Goal: Information Seeking & Learning: Find specific fact

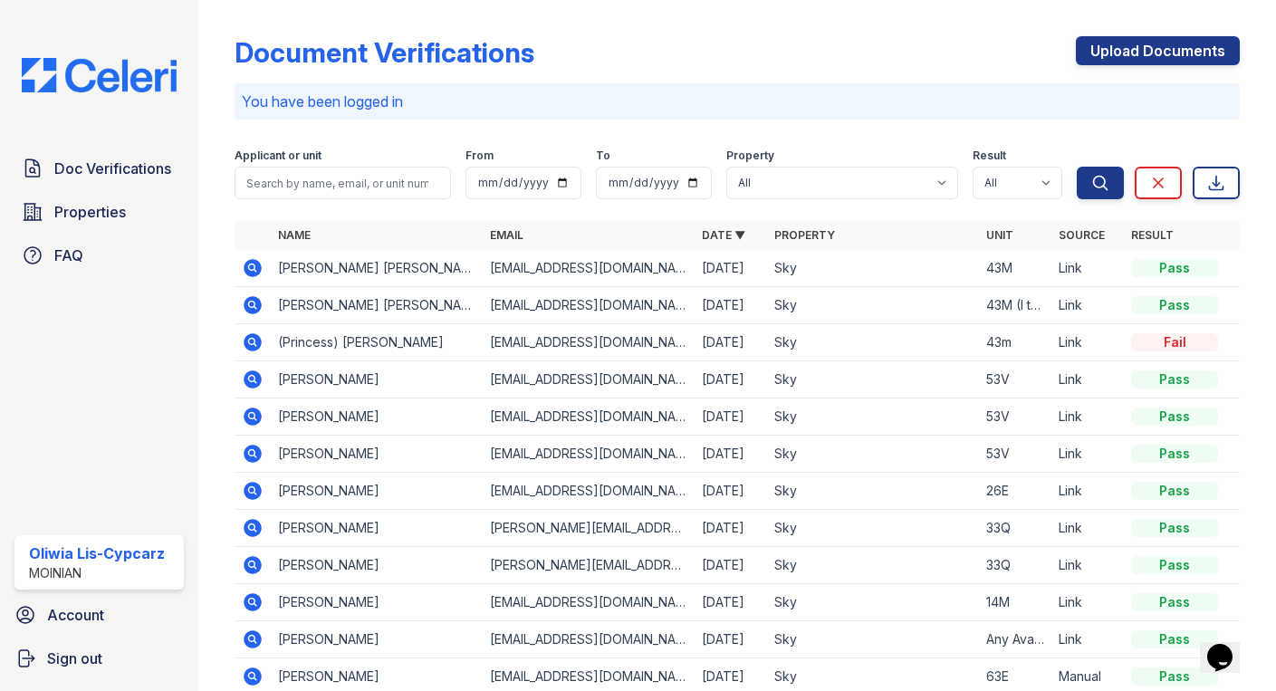
click at [249, 270] on icon at bounding box center [253, 268] width 22 height 22
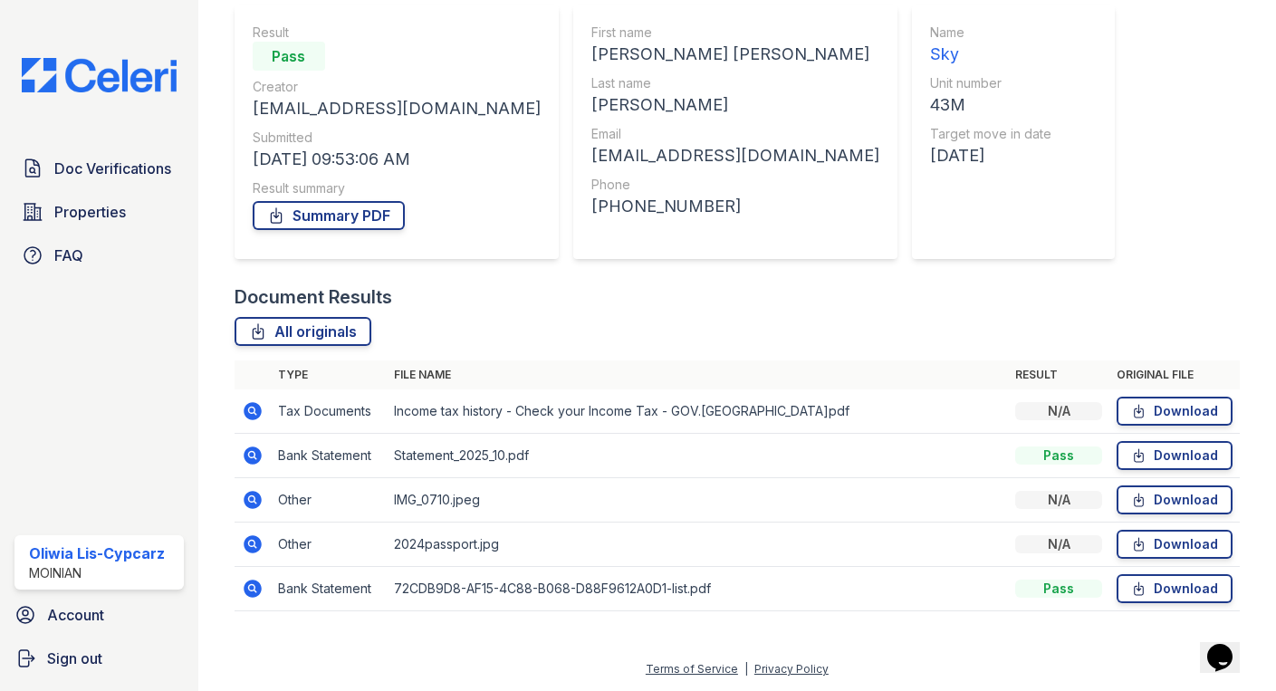
scroll to position [161, 0]
click at [245, 591] on icon at bounding box center [253, 589] width 18 height 18
click at [256, 542] on icon at bounding box center [253, 544] width 18 height 18
click at [253, 586] on icon at bounding box center [251, 587] width 5 height 5
click at [250, 405] on icon at bounding box center [253, 411] width 18 height 18
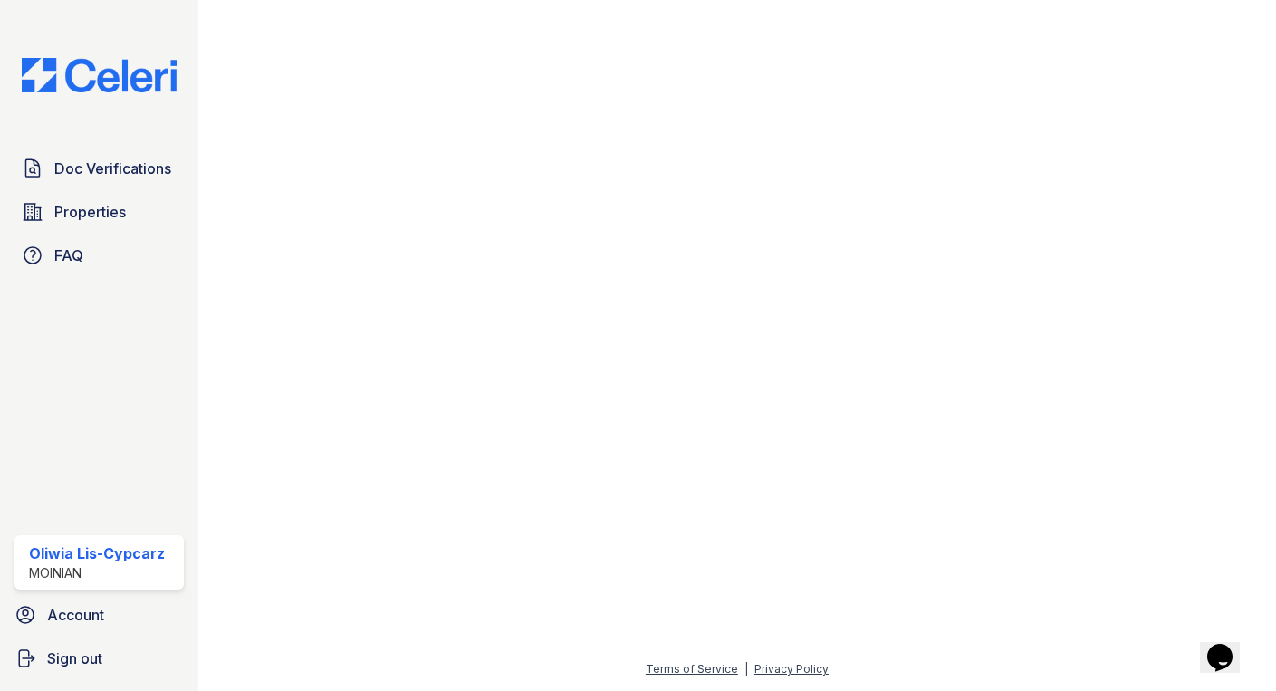
scroll to position [1009, 0]
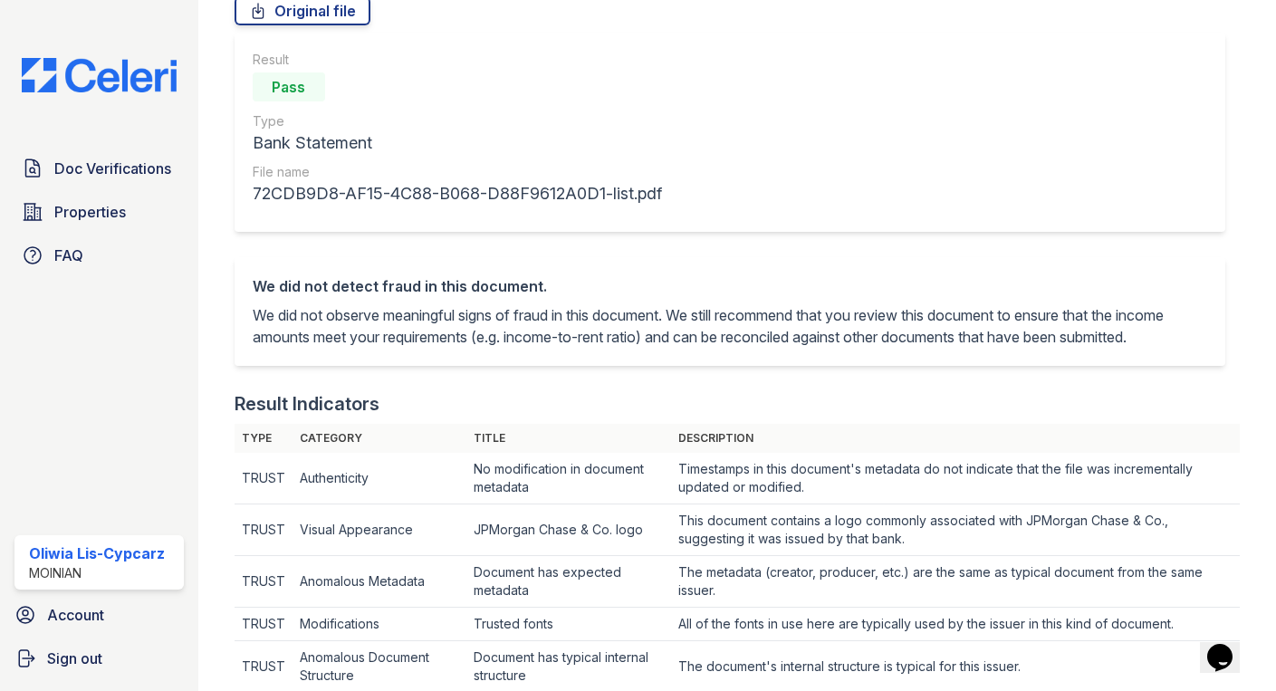
scroll to position [47, 0]
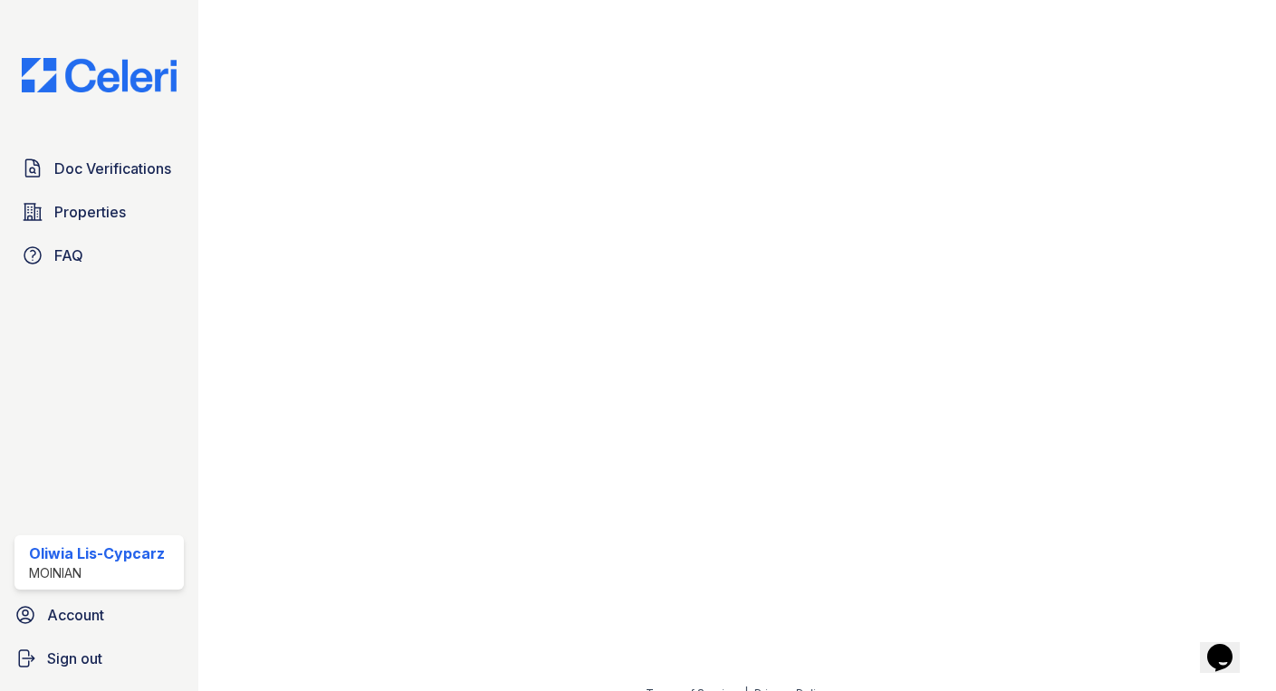
scroll to position [678, 0]
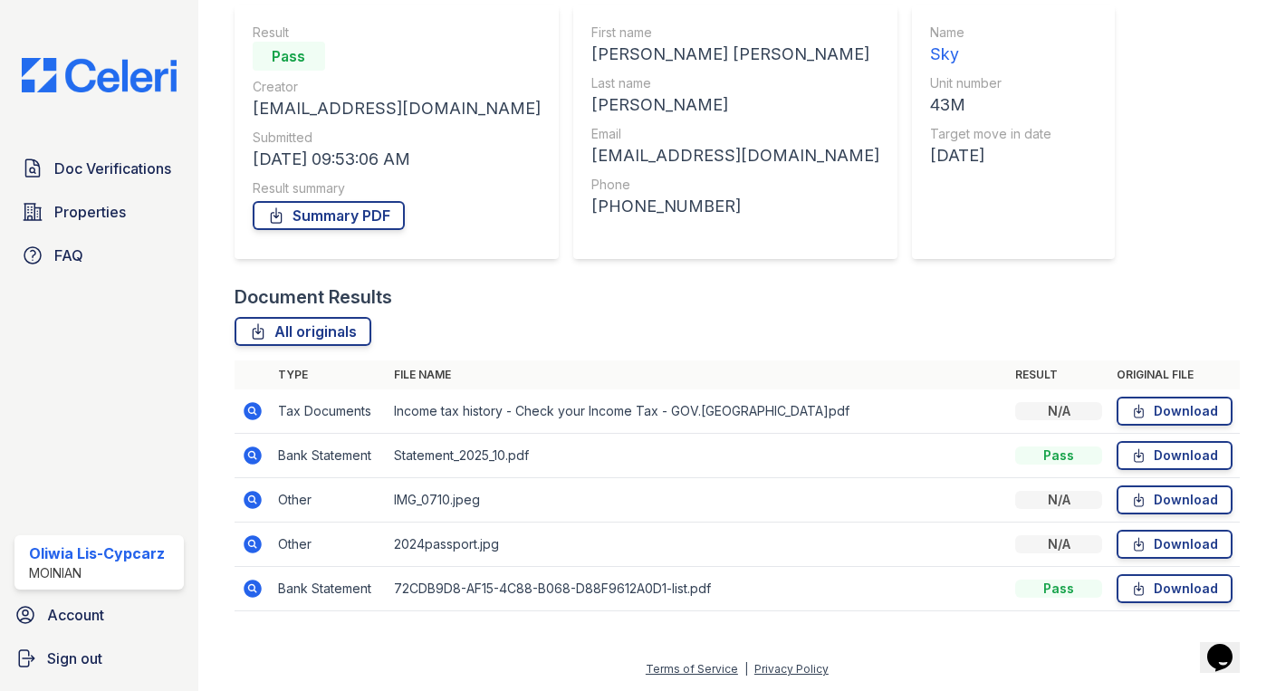
scroll to position [161, 0]
click at [254, 585] on icon at bounding box center [253, 589] width 22 height 22
click at [250, 502] on icon at bounding box center [253, 500] width 22 height 22
click at [250, 592] on icon at bounding box center [253, 589] width 18 height 18
click at [257, 409] on icon at bounding box center [253, 411] width 18 height 18
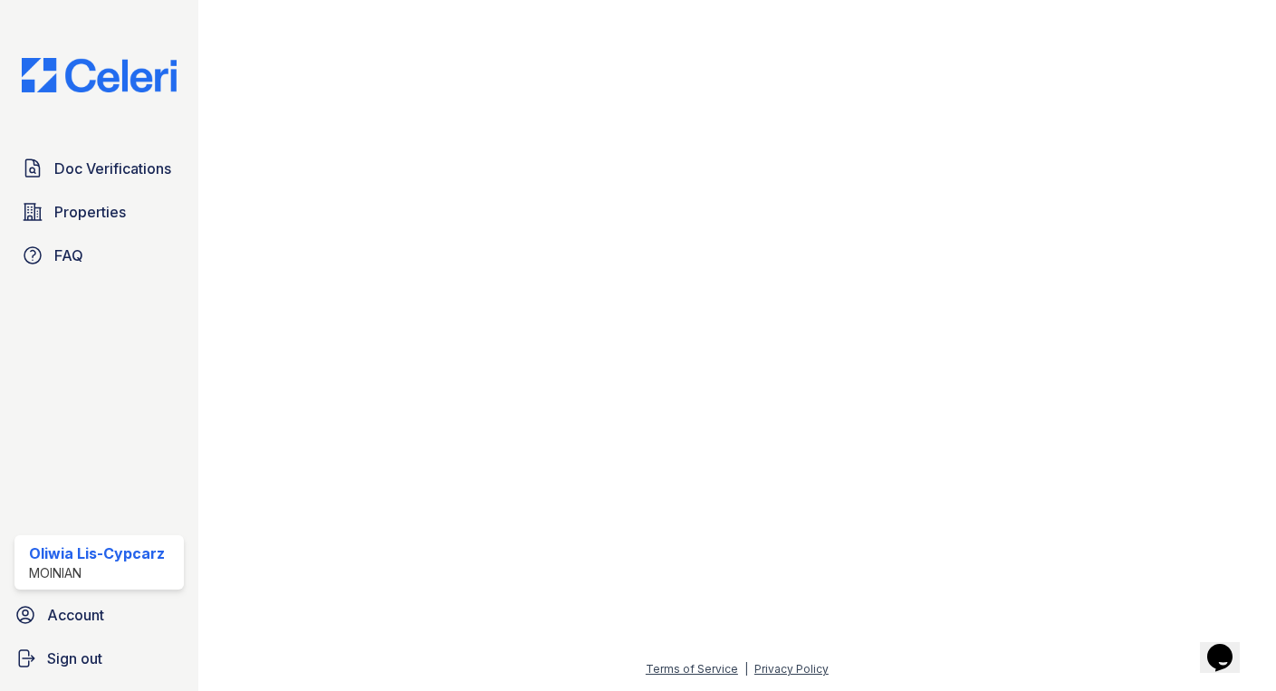
scroll to position [678, 0]
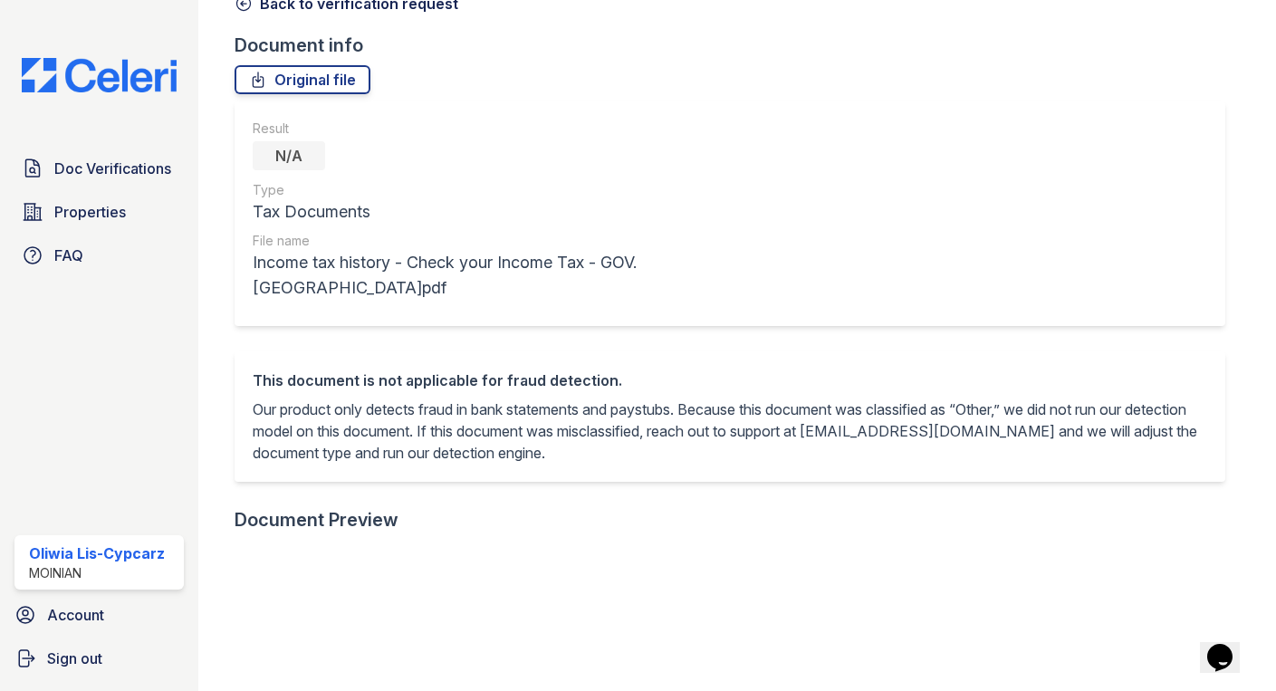
scroll to position [103, 0]
click at [352, 69] on link "Original file" at bounding box center [303, 77] width 136 height 29
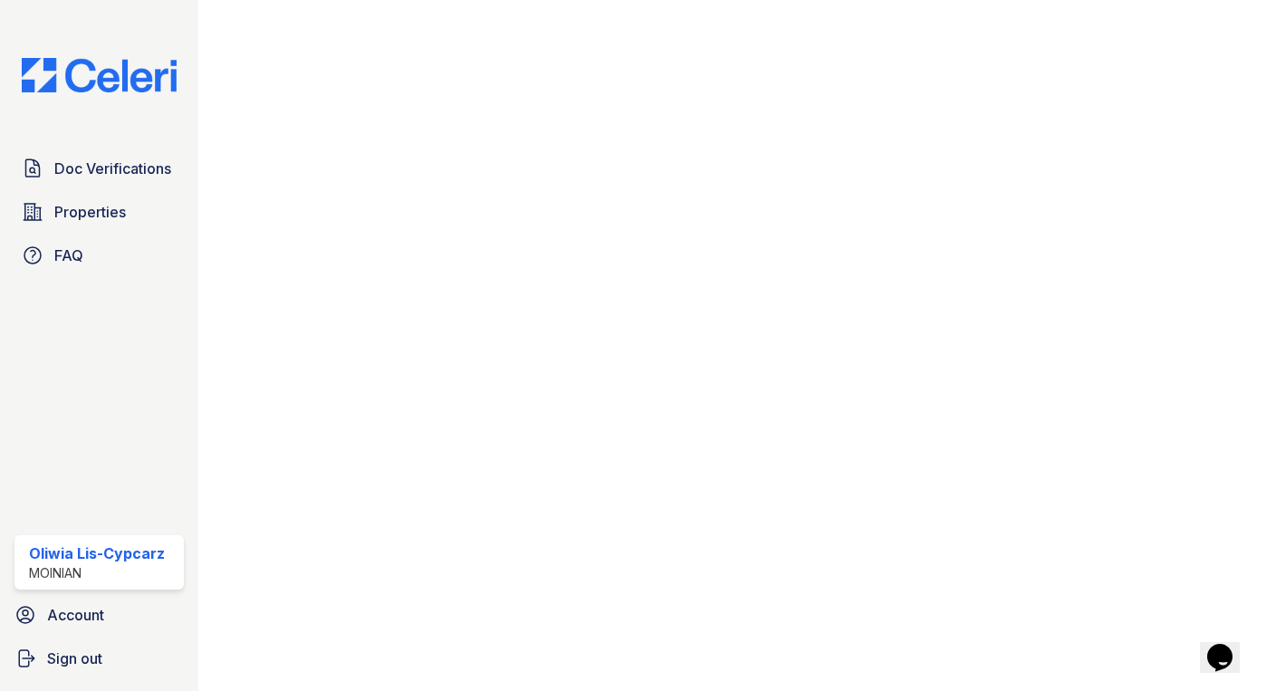
scroll to position [652, 0]
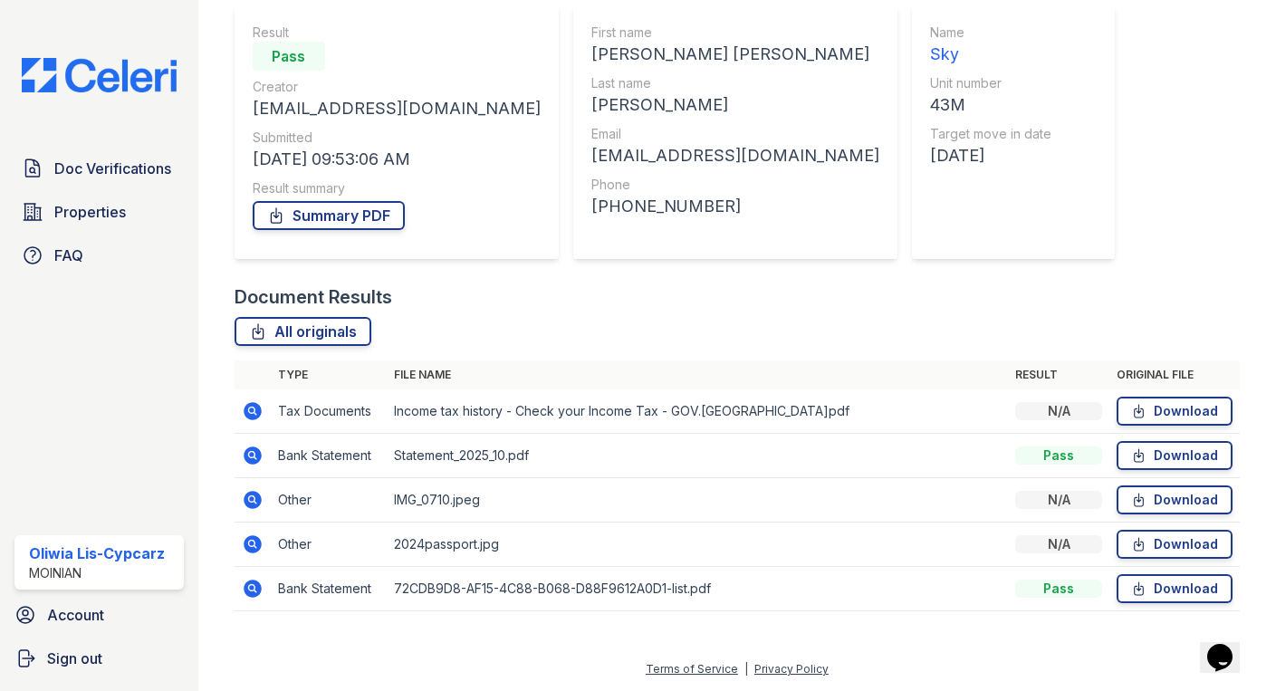
click at [250, 599] on icon at bounding box center [253, 589] width 22 height 22
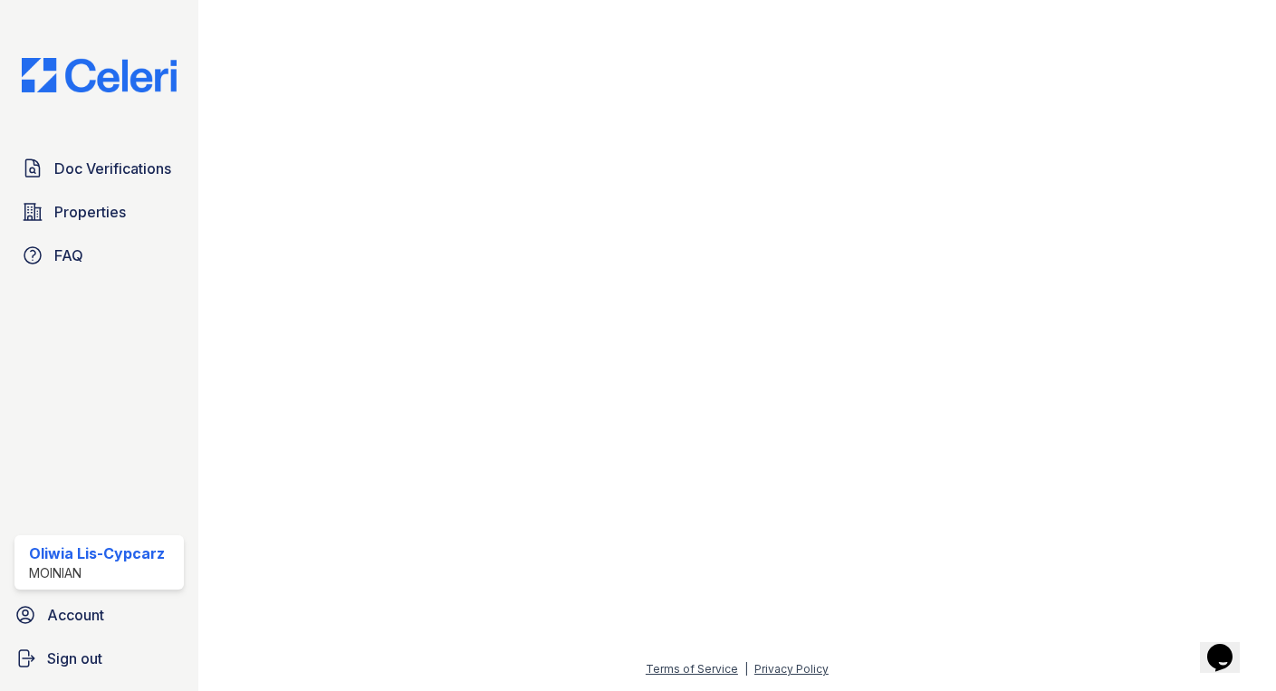
scroll to position [1009, 0]
click at [110, 78] on img at bounding box center [99, 75] width 184 height 34
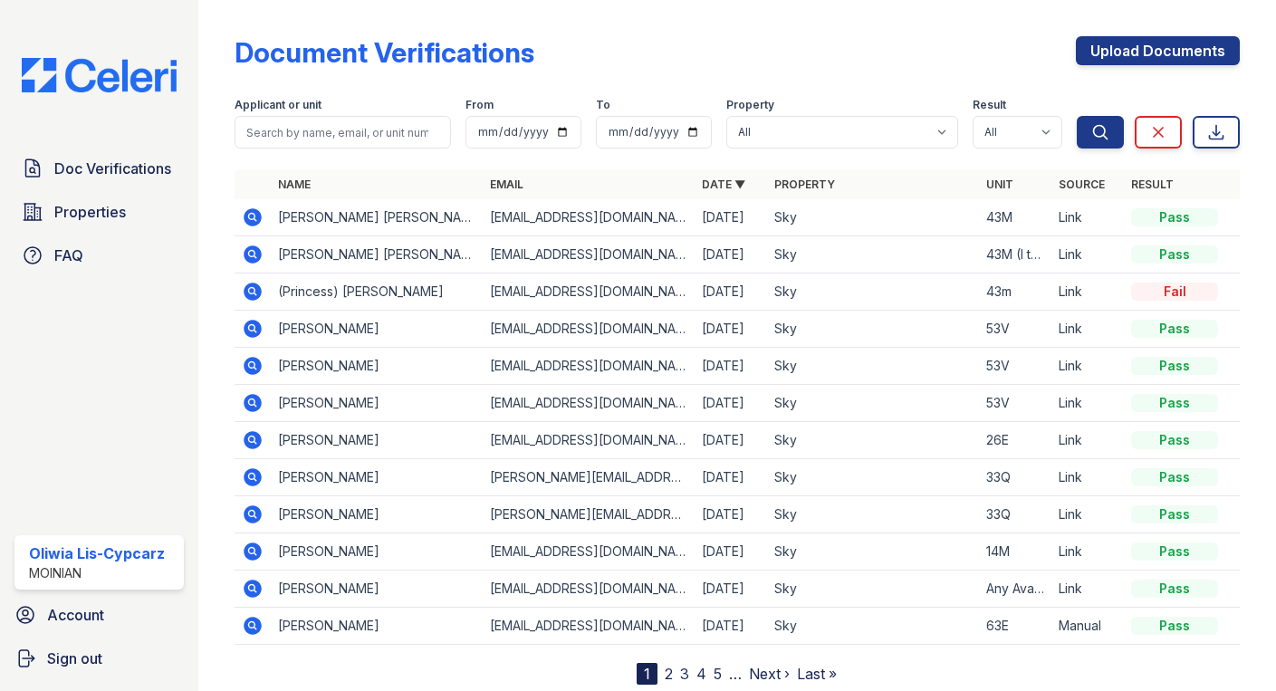
click at [252, 551] on icon at bounding box center [251, 550] width 5 height 5
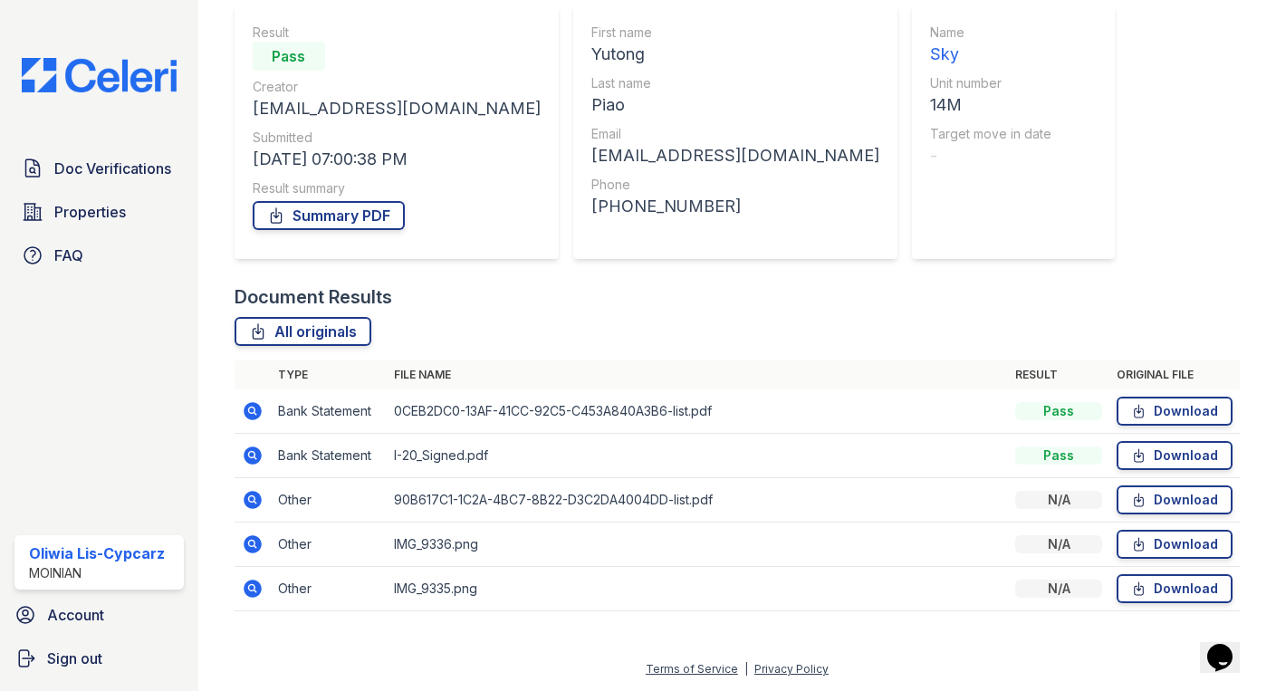
scroll to position [161, 0]
click at [252, 454] on icon at bounding box center [251, 454] width 5 height 5
click at [252, 411] on icon at bounding box center [251, 410] width 5 height 5
click at [252, 590] on icon at bounding box center [251, 587] width 5 height 5
click at [253, 454] on icon at bounding box center [251, 454] width 5 height 5
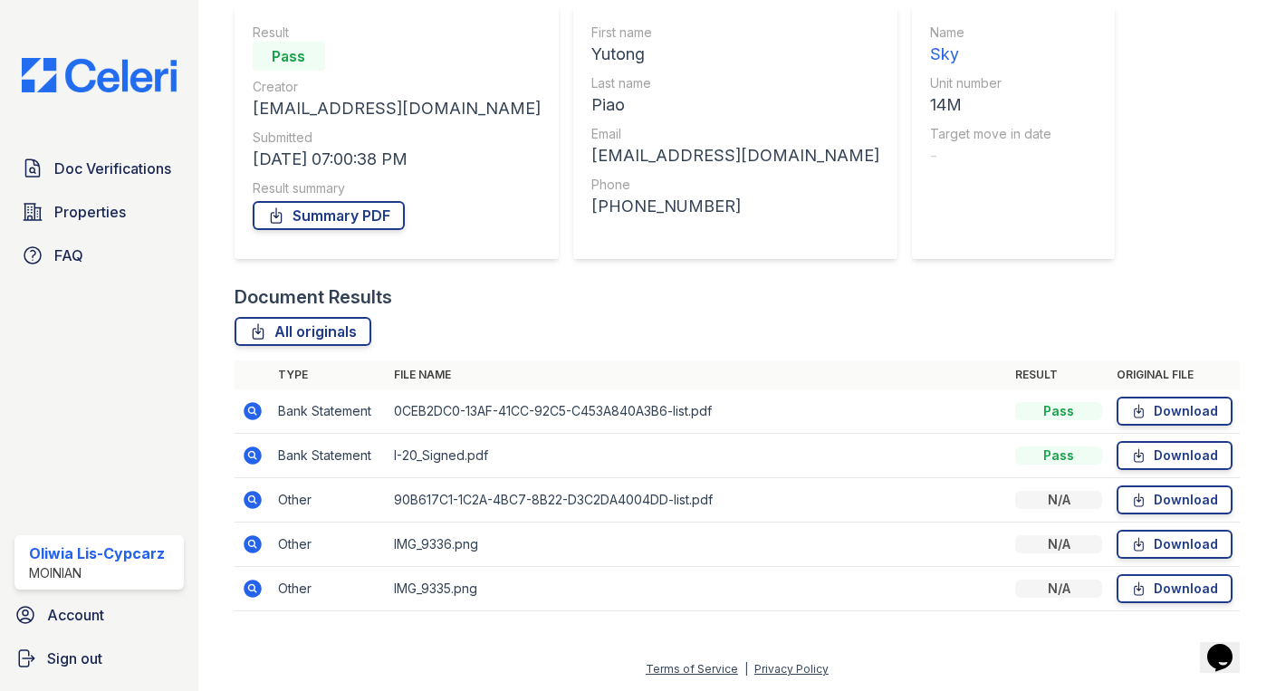
click at [259, 540] on icon at bounding box center [253, 544] width 18 height 18
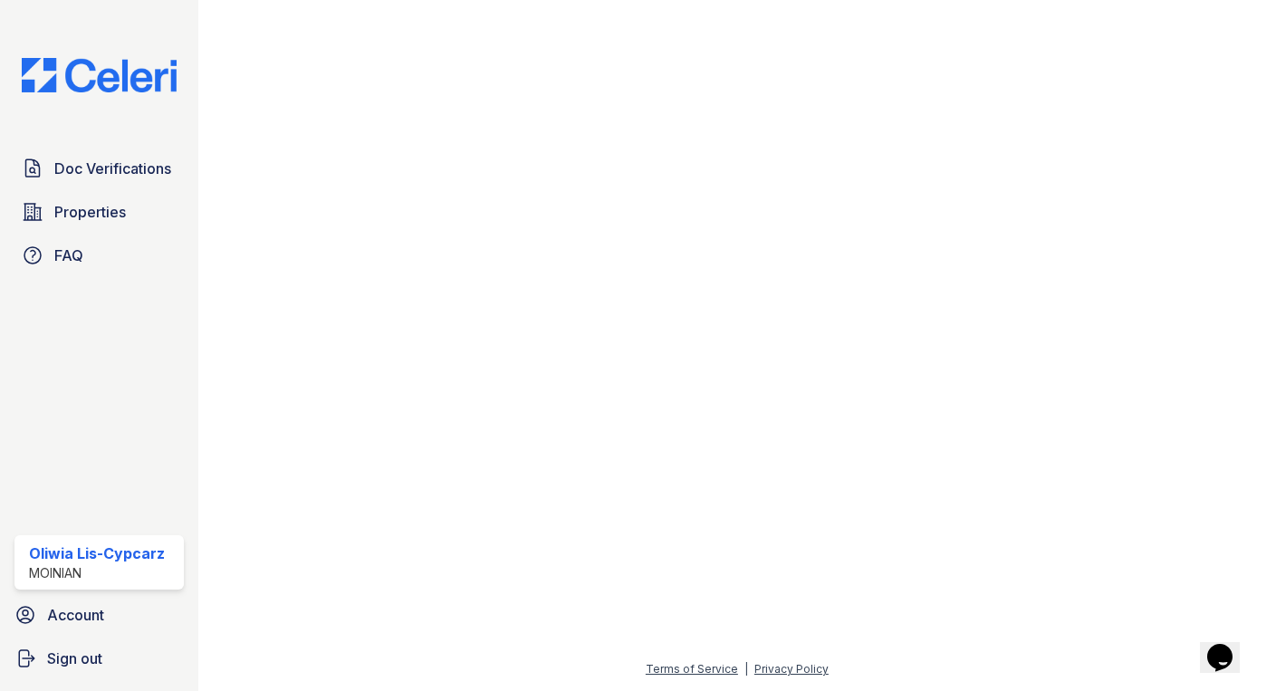
scroll to position [787, 0]
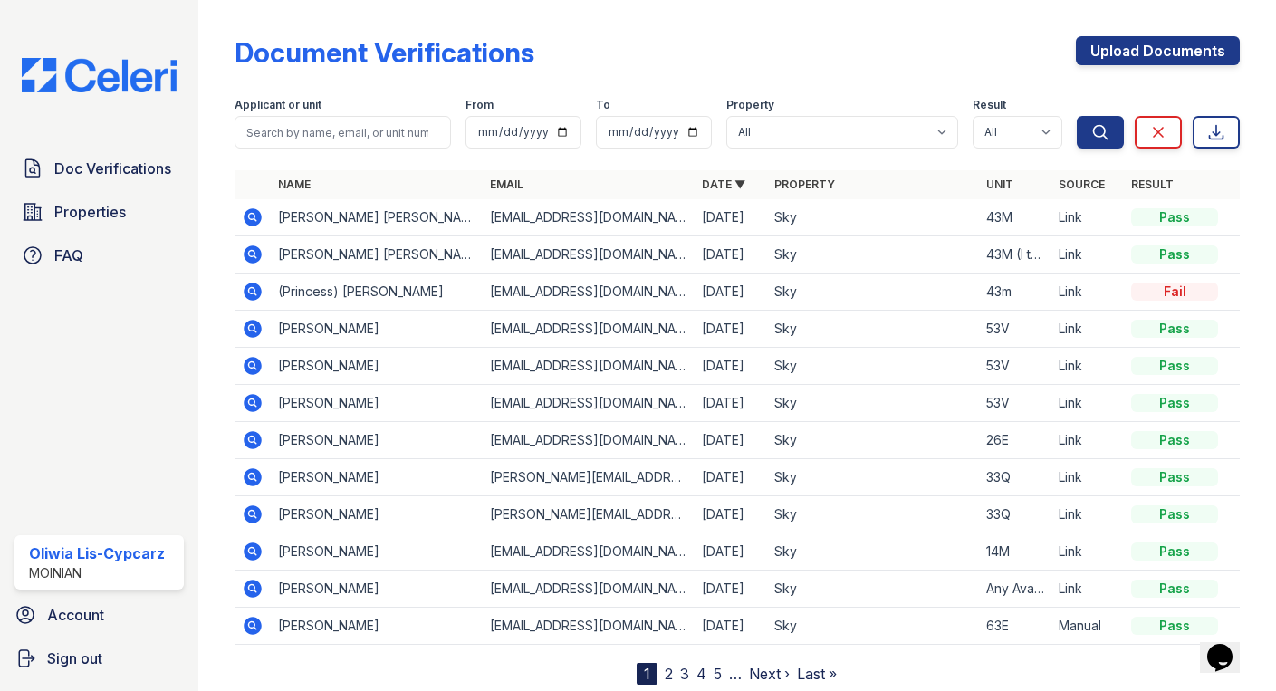
click at [440, 217] on td "Jose Juan Martin Quesada" at bounding box center [377, 217] width 212 height 37
click at [258, 254] on icon at bounding box center [253, 254] width 18 height 18
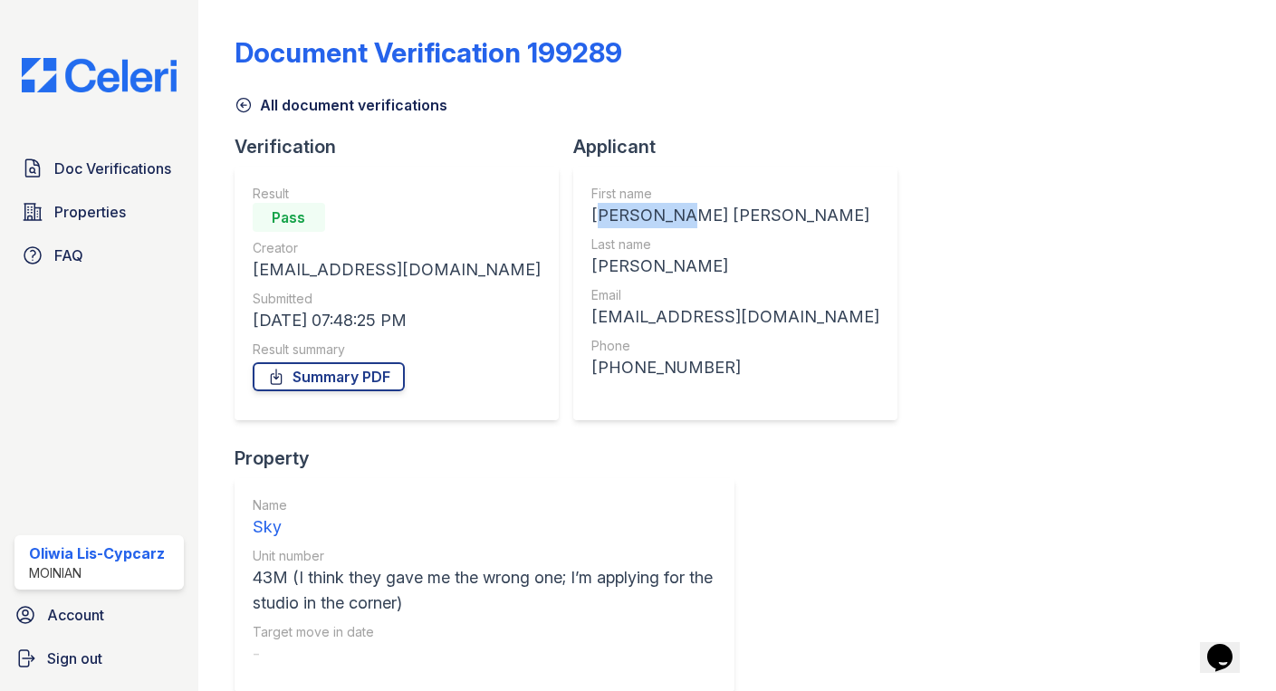
drag, startPoint x: 632, startPoint y: 214, endPoint x: 527, endPoint y: 218, distance: 105.2
click at [573, 217] on div "First name Jose Juan Last name Martin Quesada Email josemartinquesada@gmail.com…" at bounding box center [735, 294] width 324 height 254
copy div "[PERSON_NAME] [PERSON_NAME]"
drag, startPoint x: 645, startPoint y: 270, endPoint x: 532, endPoint y: 274, distance: 113.3
click at [592, 273] on div "Martin Quesada" at bounding box center [736, 266] width 288 height 25
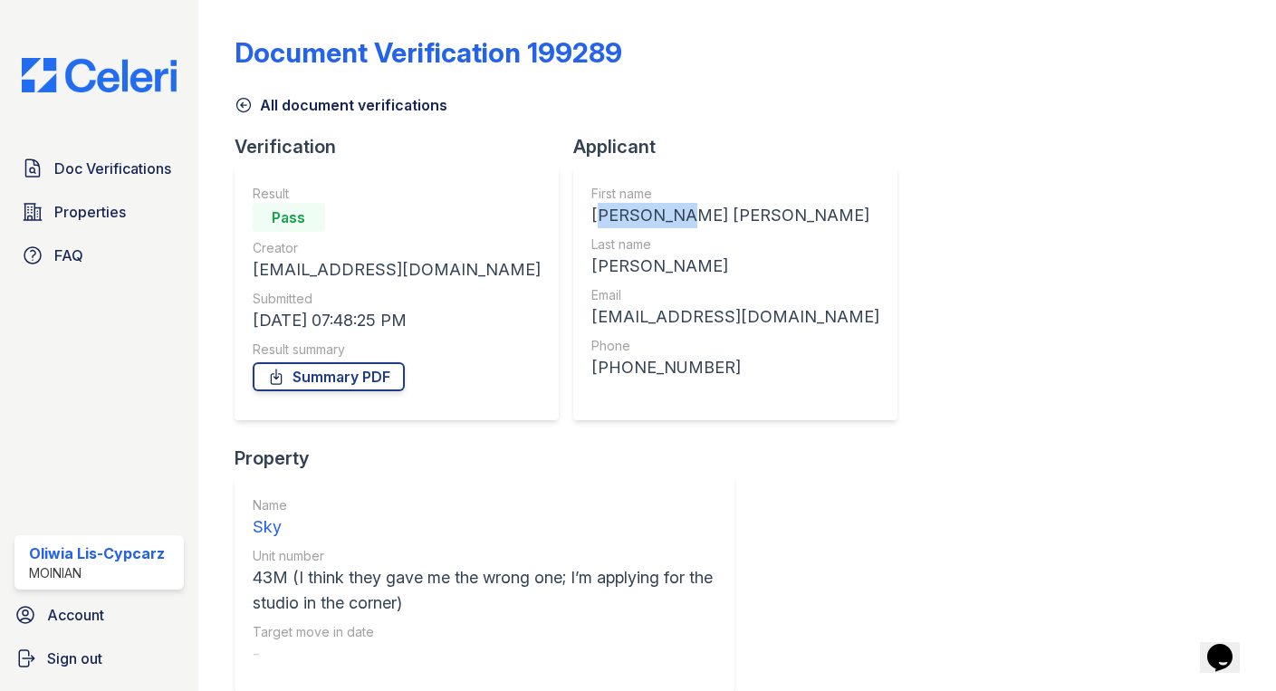
copy div "Martin Quesada"
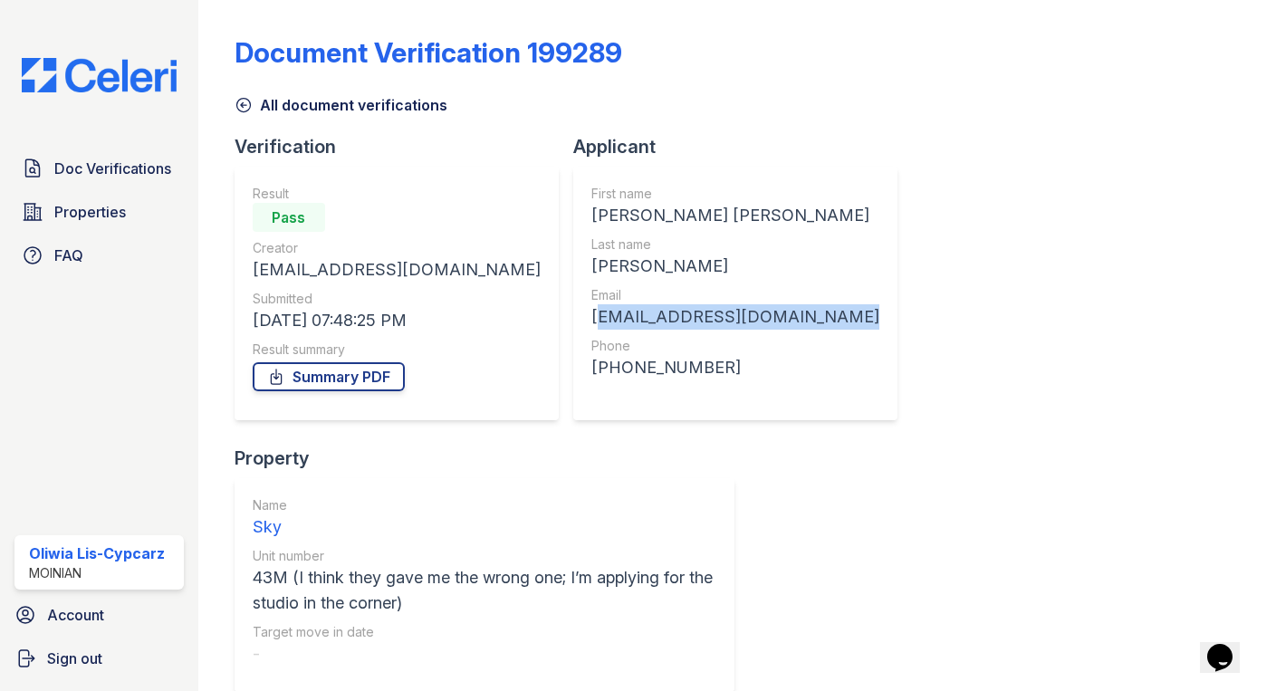
drag, startPoint x: 755, startPoint y: 313, endPoint x: 527, endPoint y: 319, distance: 227.4
click at [573, 319] on div "First name Jose Juan Last name Martin Quesada Email josemartinquesada@gmail.com…" at bounding box center [735, 294] width 324 height 254
copy div "[EMAIL_ADDRESS][DOMAIN_NAME]"
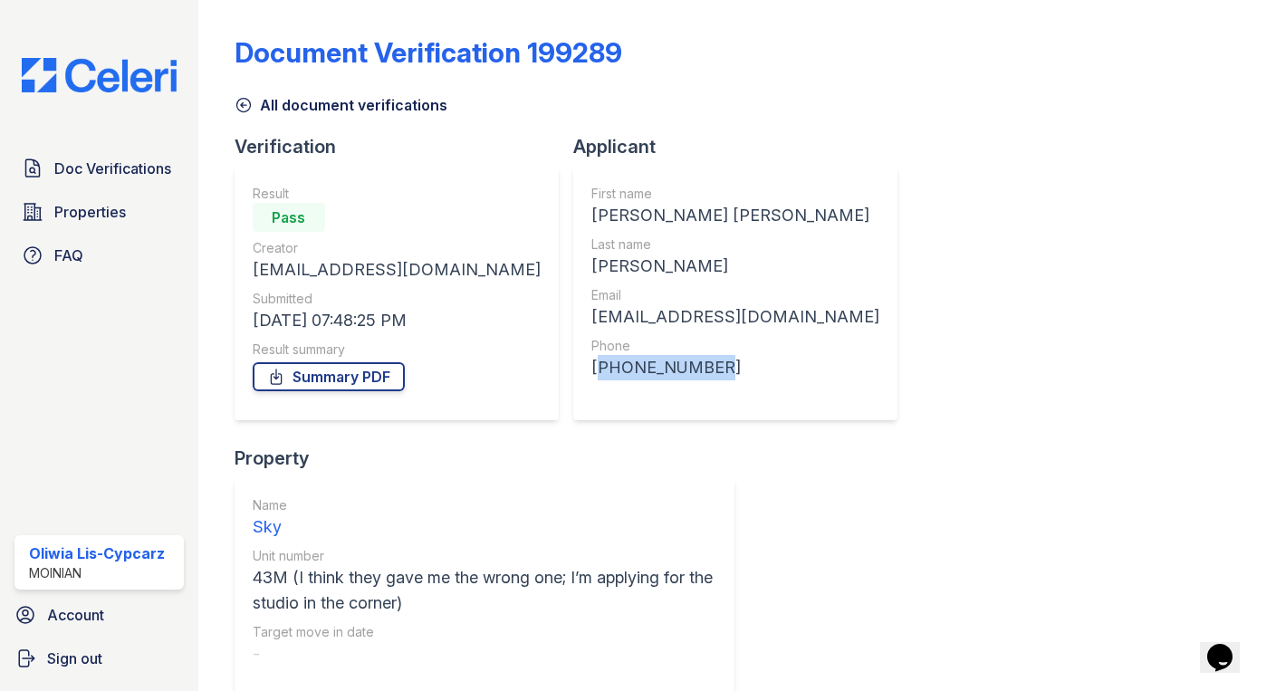
drag, startPoint x: 640, startPoint y: 370, endPoint x: 527, endPoint y: 372, distance: 113.3
click at [573, 372] on div "First name Jose Juan Last name Martin Quesada Email josemartinquesada@gmail.com…" at bounding box center [735, 294] width 324 height 254
copy div "+13157797053"
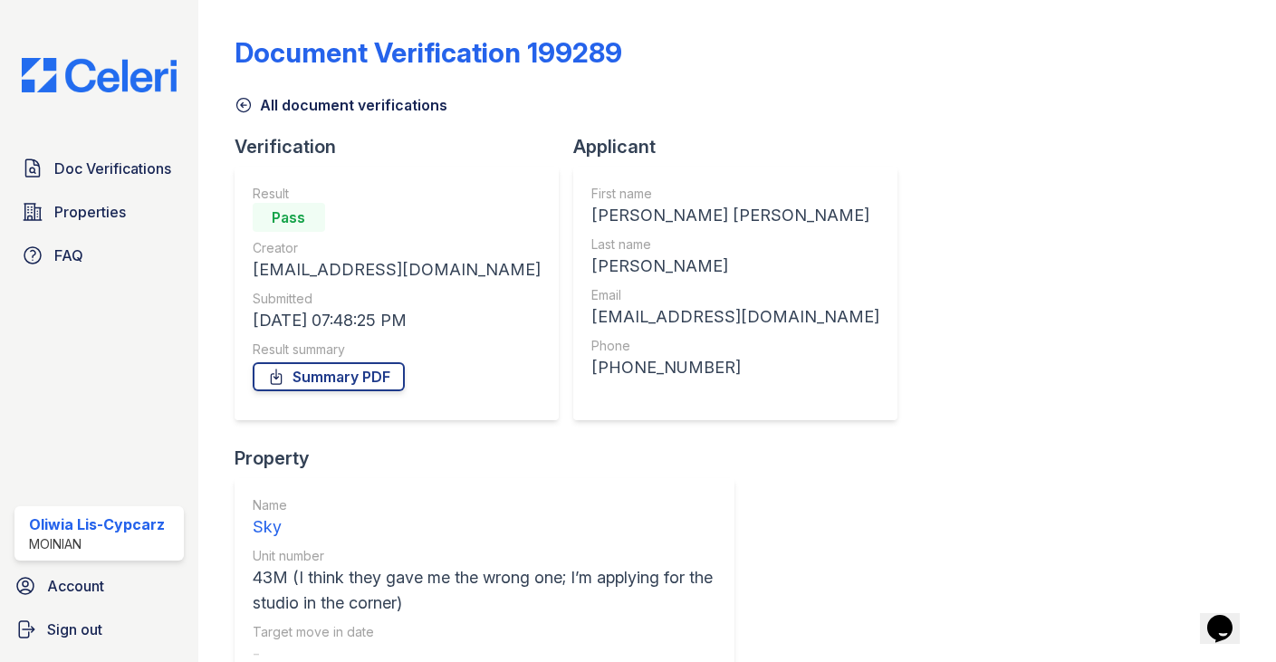
click at [152, 89] on img at bounding box center [99, 75] width 184 height 34
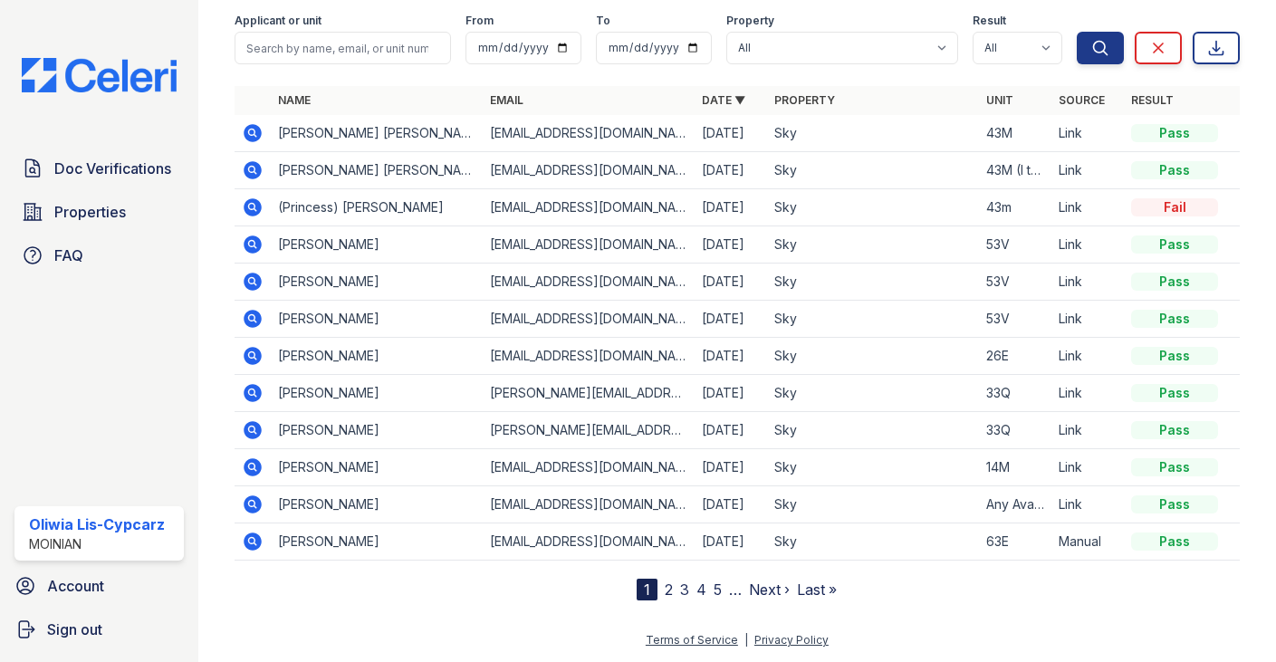
scroll to position [85, 0]
drag, startPoint x: 351, startPoint y: 471, endPoint x: 278, endPoint y: 471, distance: 72.5
click at [278, 471] on td "[PERSON_NAME]" at bounding box center [377, 467] width 212 height 37
copy td "[PERSON_NAME]"
drag, startPoint x: 636, startPoint y: 467, endPoint x: 491, endPoint y: 474, distance: 145.1
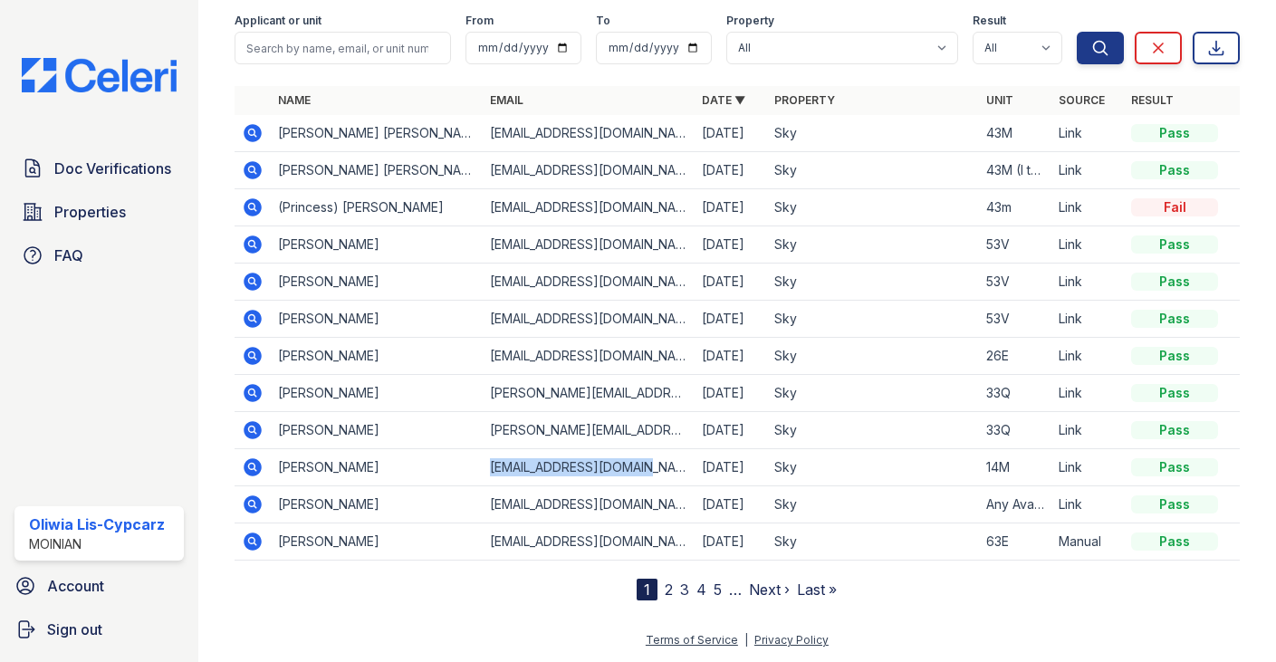
click at [491, 474] on td "[EMAIL_ADDRESS][DOMAIN_NAME]" at bounding box center [589, 467] width 212 height 37
copy td "[EMAIL_ADDRESS][DOMAIN_NAME]"
click at [258, 470] on icon at bounding box center [253, 467] width 18 height 18
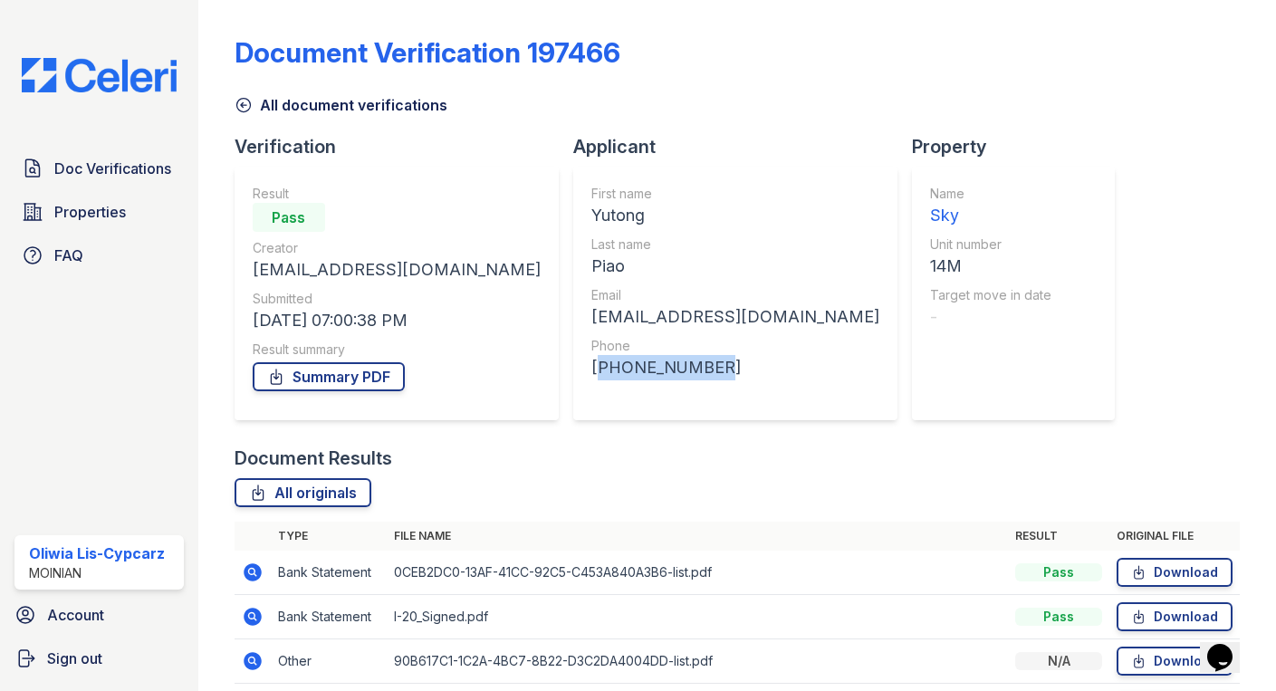
drag, startPoint x: 589, startPoint y: 369, endPoint x: 480, endPoint y: 371, distance: 108.7
click at [592, 371] on div "[PHONE_NUMBER]" at bounding box center [736, 367] width 288 height 25
copy div "[PHONE_NUMBER]"
click at [95, 63] on img at bounding box center [99, 75] width 184 height 34
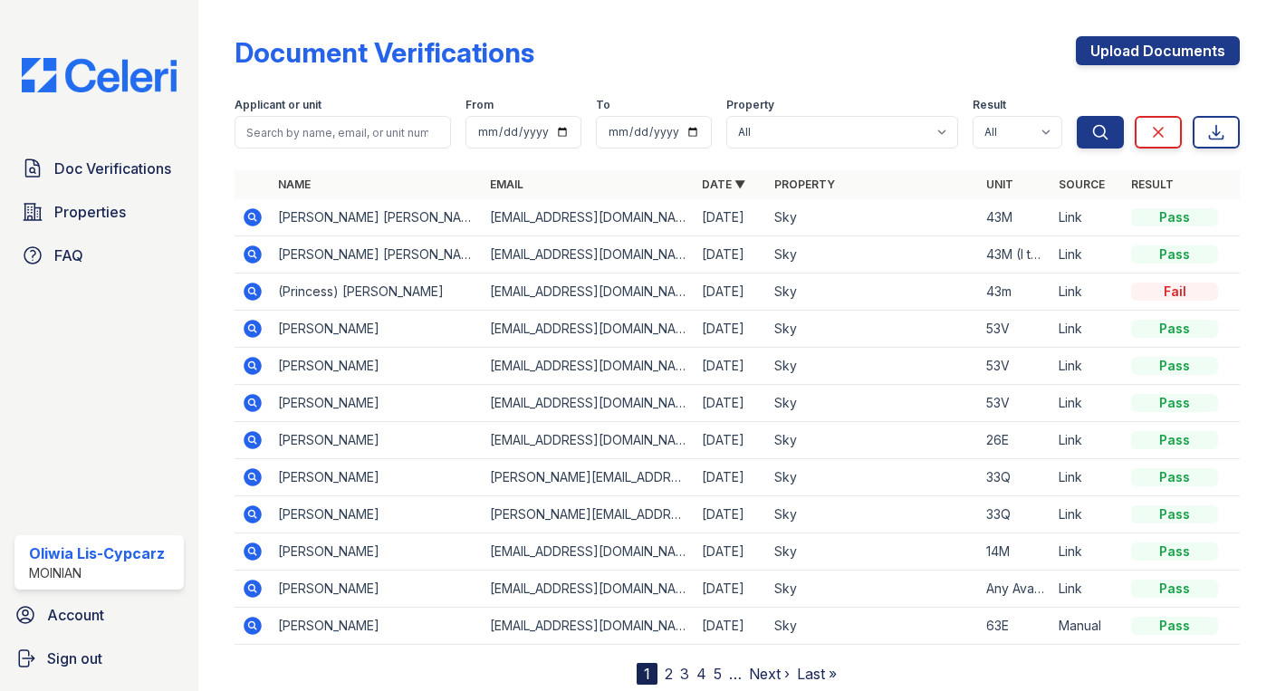
click at [250, 255] on icon at bounding box center [251, 253] width 5 height 5
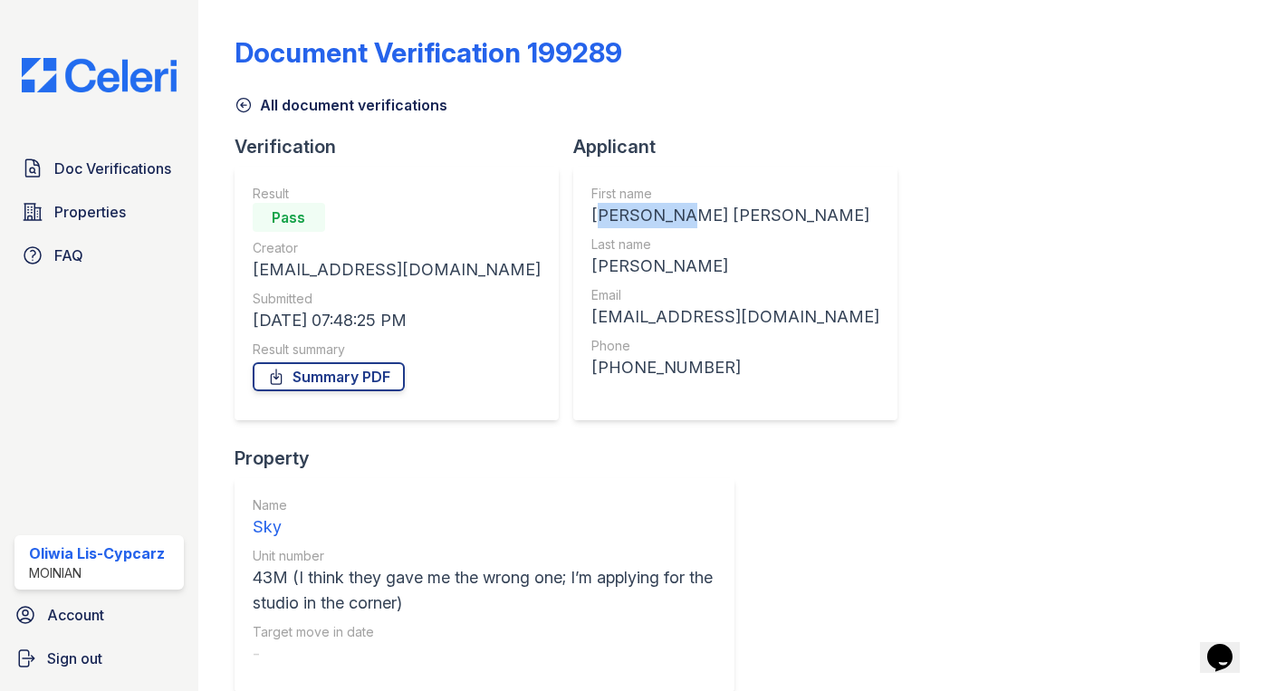
drag, startPoint x: 613, startPoint y: 219, endPoint x: 532, endPoint y: 223, distance: 81.6
click at [592, 223] on div "[PERSON_NAME] [PERSON_NAME]" at bounding box center [736, 215] width 288 height 25
copy div "[PERSON_NAME] [PERSON_NAME]"
drag, startPoint x: 650, startPoint y: 268, endPoint x: 533, endPoint y: 266, distance: 116.9
click at [592, 266] on div "[PERSON_NAME]" at bounding box center [736, 266] width 288 height 25
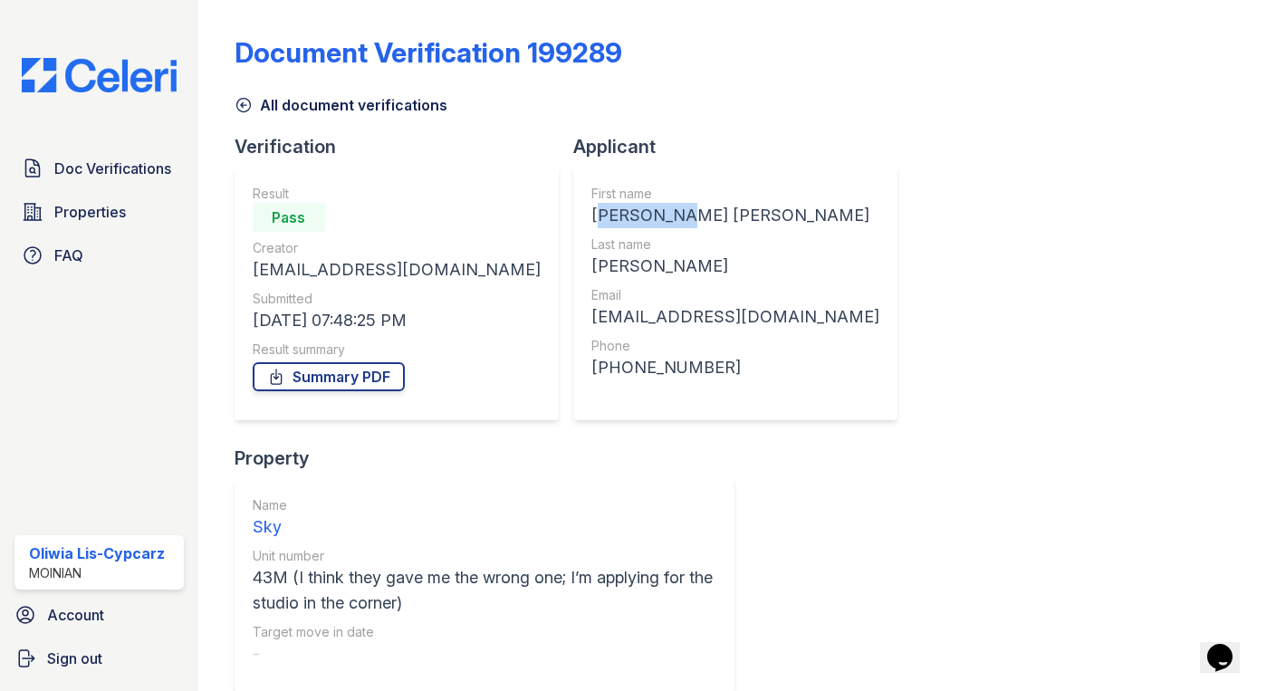
copy div "[PERSON_NAME]"
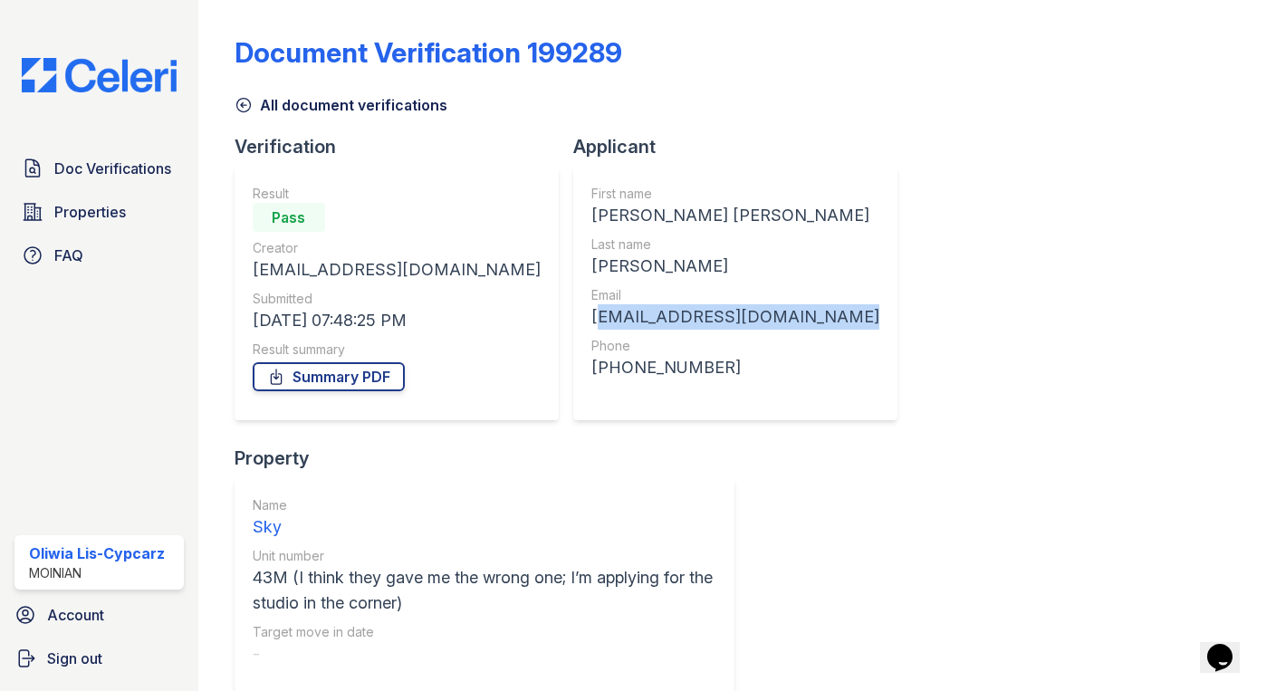
drag, startPoint x: 760, startPoint y: 324, endPoint x: 524, endPoint y: 325, distance: 236.4
click at [573, 325] on div "First name [PERSON_NAME] [PERSON_NAME] Last name [PERSON_NAME] Email [EMAIL_ADD…" at bounding box center [735, 294] width 324 height 254
copy div "[EMAIL_ADDRESS][DOMAIN_NAME]"
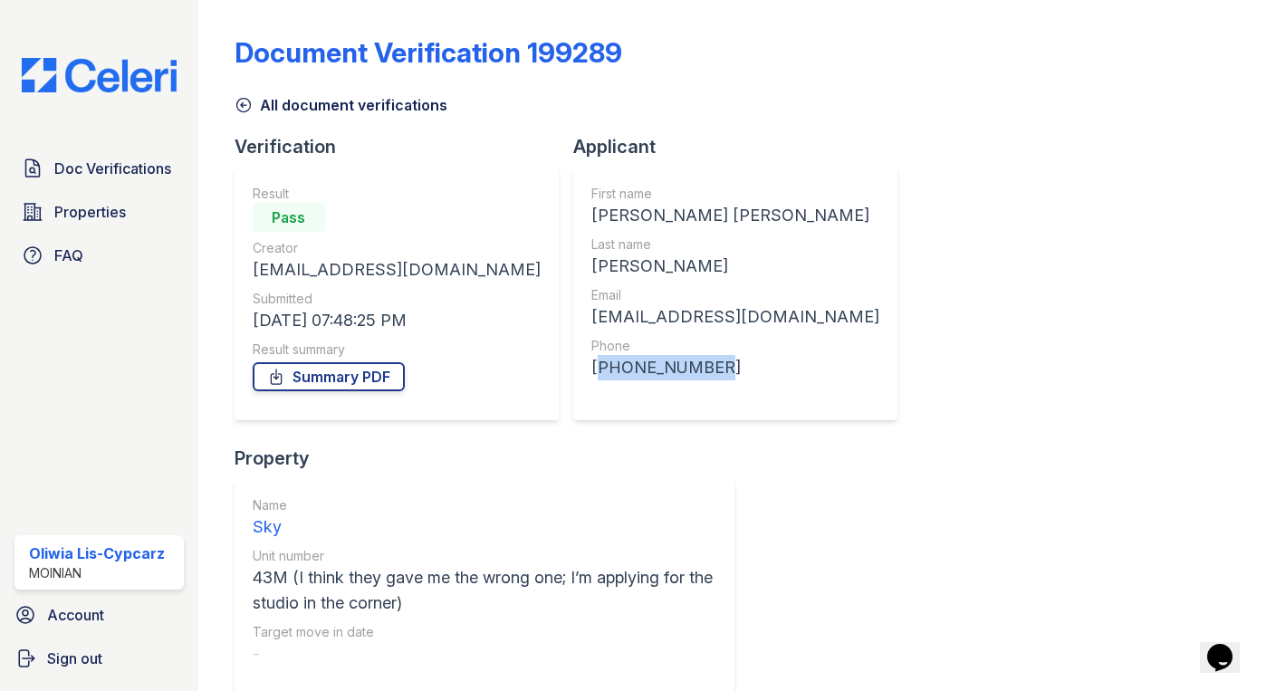
drag, startPoint x: 638, startPoint y: 371, endPoint x: 529, endPoint y: 371, distance: 108.7
click at [592, 371] on div "[PHONE_NUMBER]" at bounding box center [736, 367] width 288 height 25
copy div "[PHONE_NUMBER]"
